Goal: Obtain resource: Obtain resource

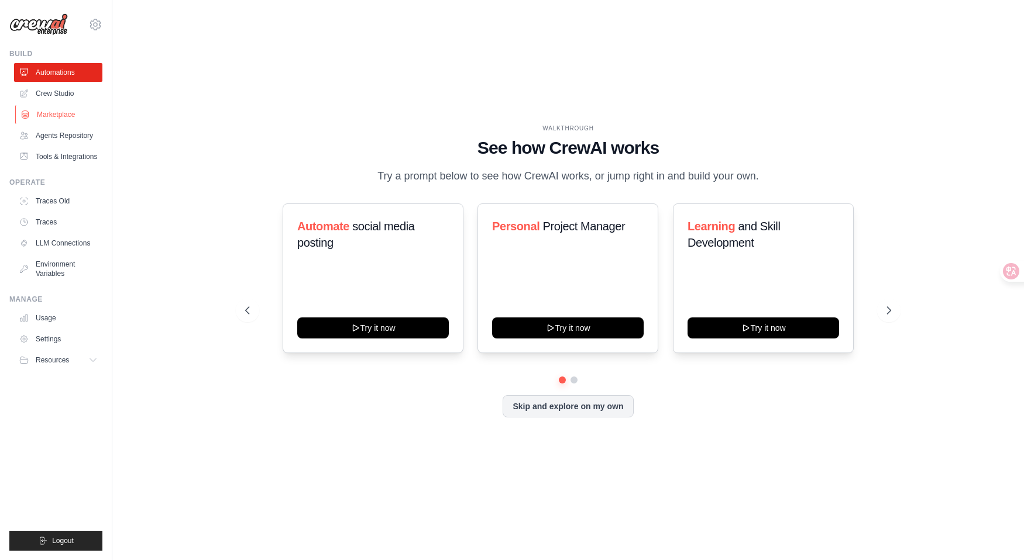
click at [58, 116] on link "Marketplace" at bounding box center [59, 114] width 88 height 19
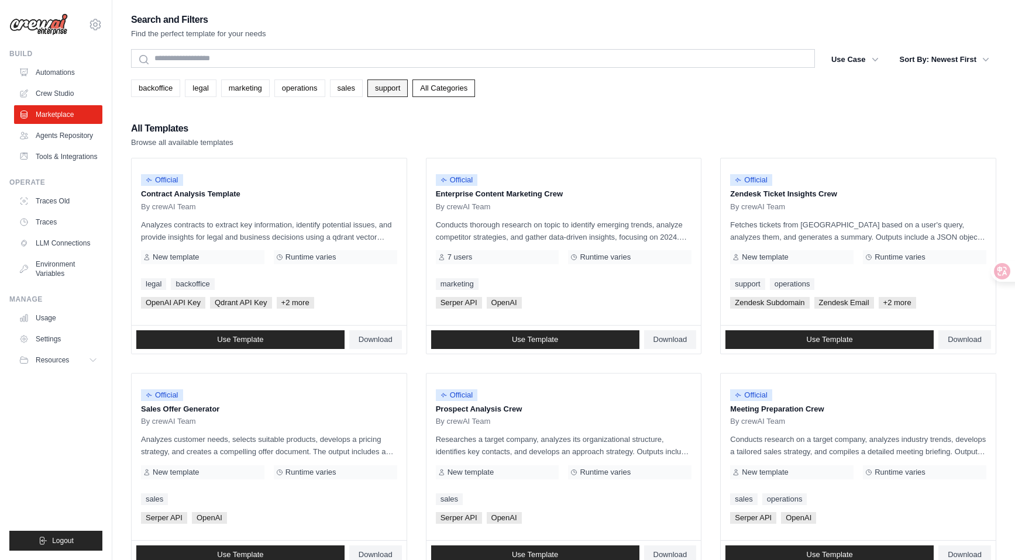
click at [387, 90] on link "support" at bounding box center [387, 89] width 40 height 18
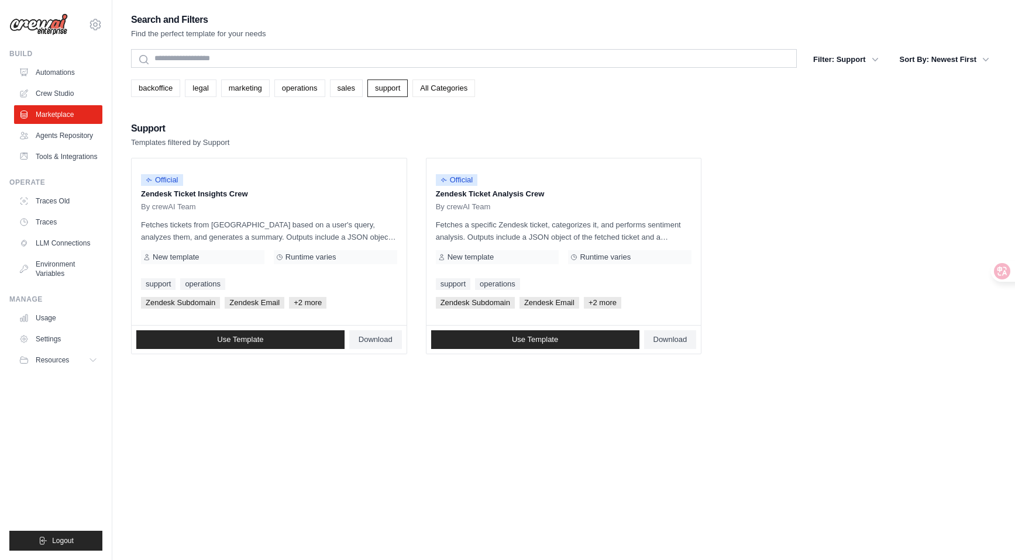
click at [432, 96] on link "All Categories" at bounding box center [443, 89] width 63 height 18
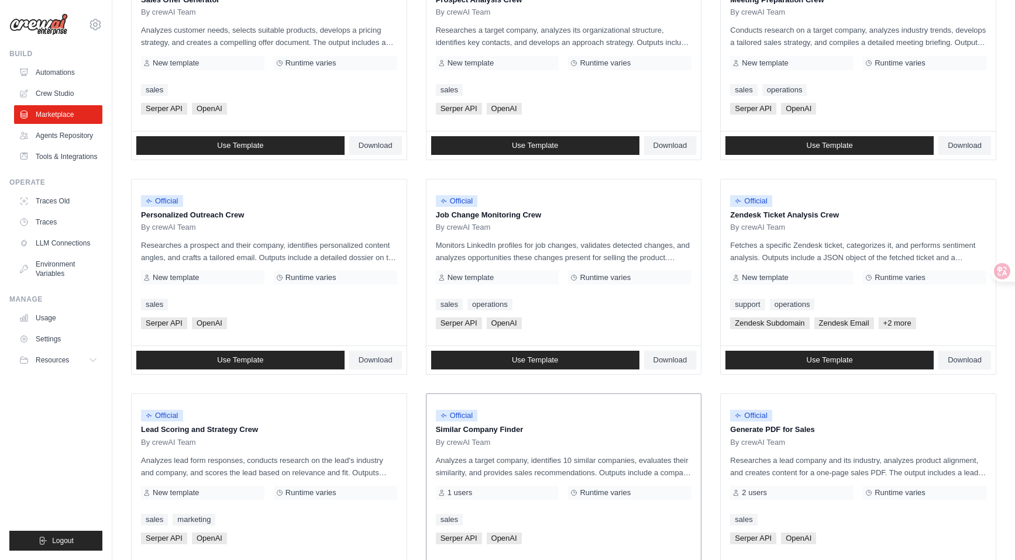
scroll to position [524, 0]
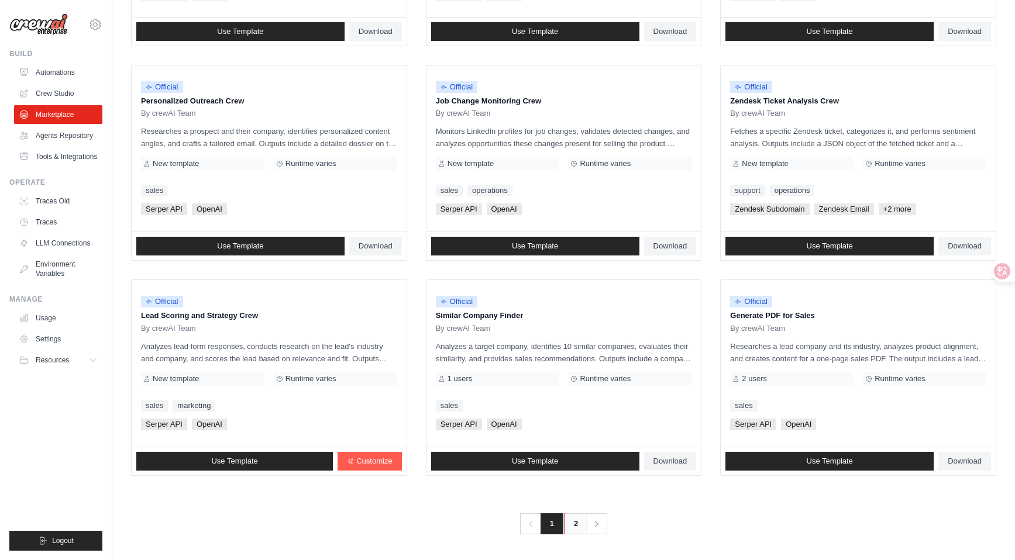
click at [576, 533] on link "2" at bounding box center [575, 524] width 23 height 21
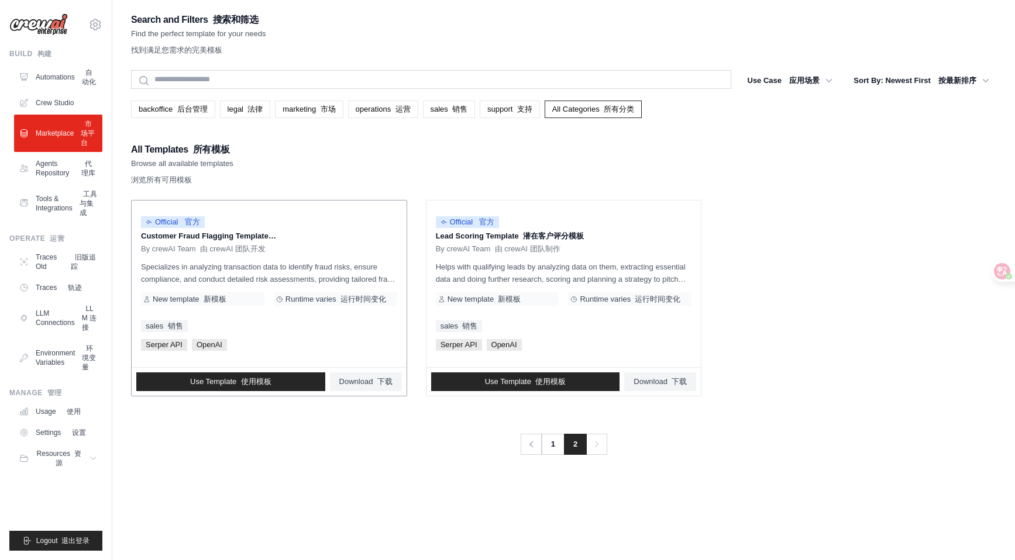
click at [184, 239] on p "Customer Fraud Flagging Template 客户欺诈标记模板" at bounding box center [269, 237] width 256 height 12
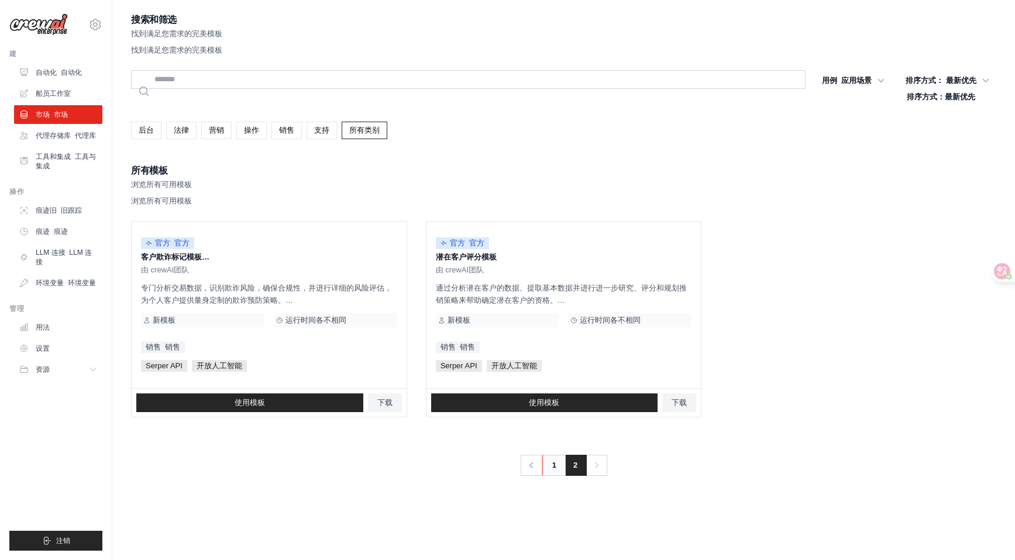
click at [551, 469] on link "1" at bounding box center [553, 465] width 23 height 21
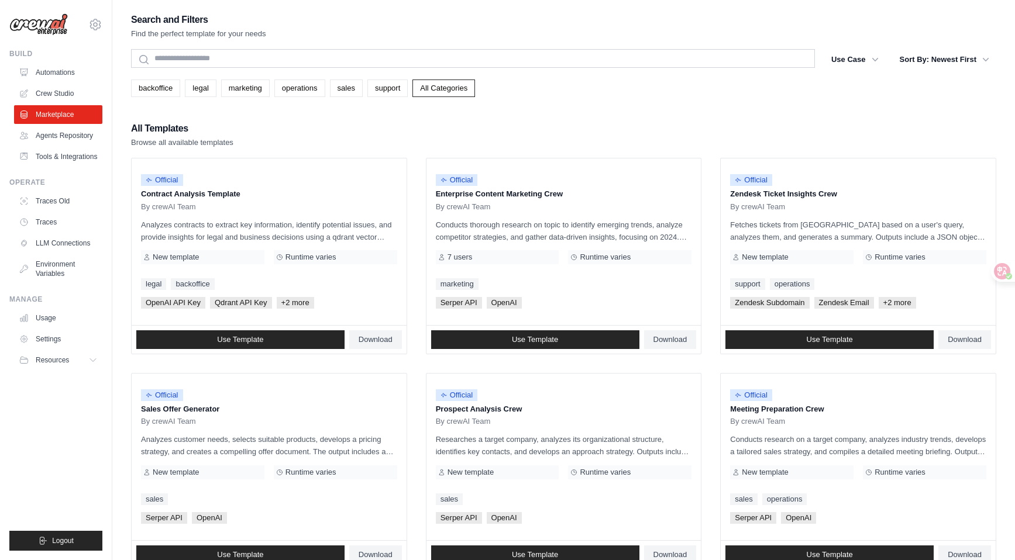
drag, startPoint x: 539, startPoint y: 164, endPoint x: 458, endPoint y: 103, distance: 101.6
drag, startPoint x: 458, startPoint y: 103, endPoint x: 536, endPoint y: 74, distance: 83.7
click at [536, 74] on div "backoffice legal marketing operations sales support All Categories" at bounding box center [563, 83] width 865 height 27
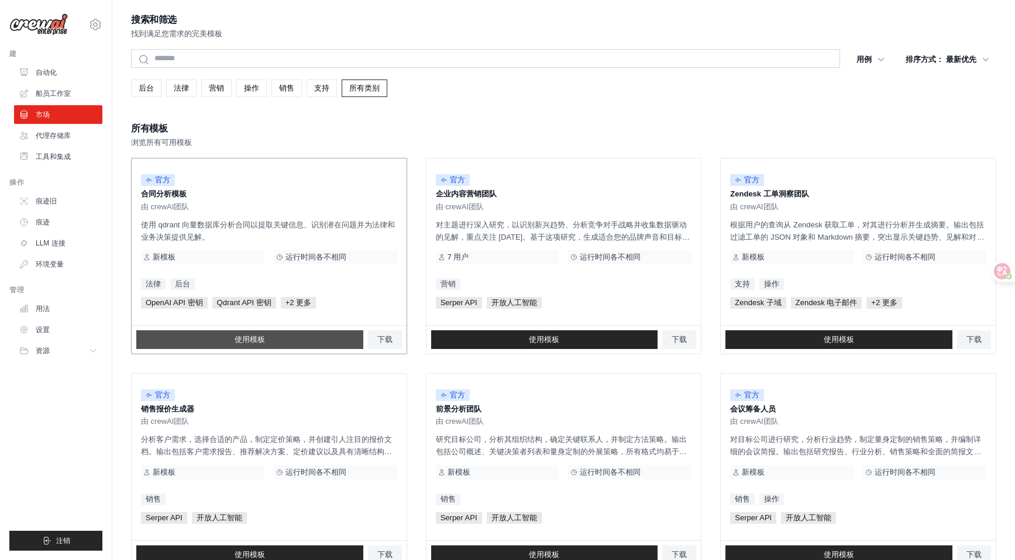
click at [264, 338] on span "使用模板" at bounding box center [250, 339] width 30 height 9
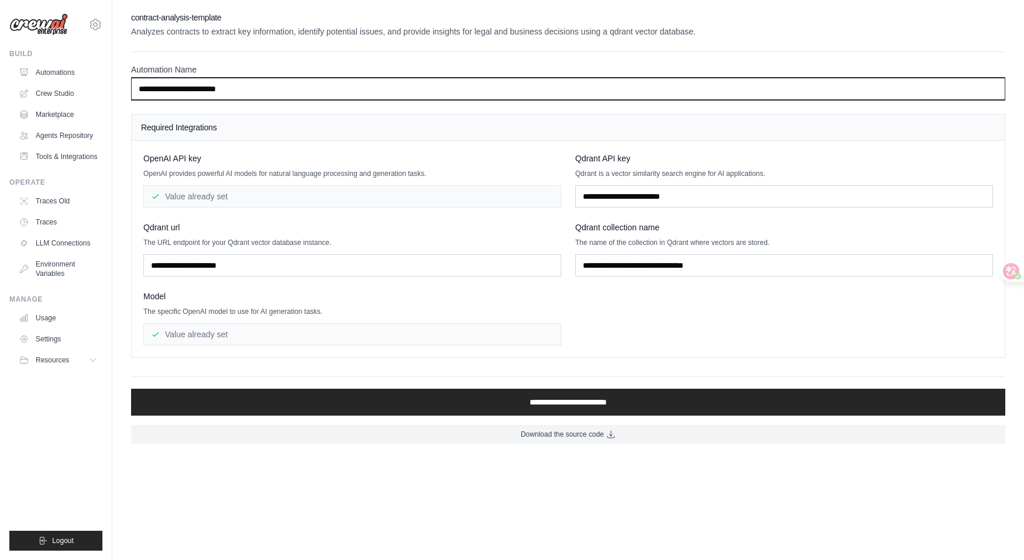
click at [234, 90] on input "**********" at bounding box center [568, 89] width 874 height 22
